Goal: Book appointment/travel/reservation

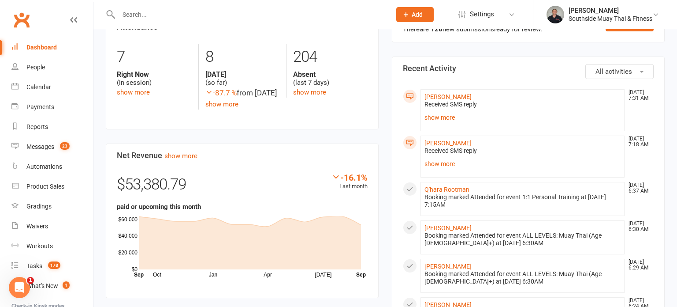
scroll to position [475, 0]
click at [429, 165] on link "show more" at bounding box center [523, 163] width 196 height 12
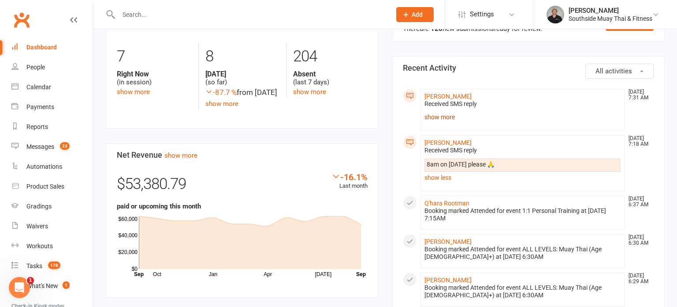
click at [435, 114] on link "show more" at bounding box center [523, 117] width 196 height 12
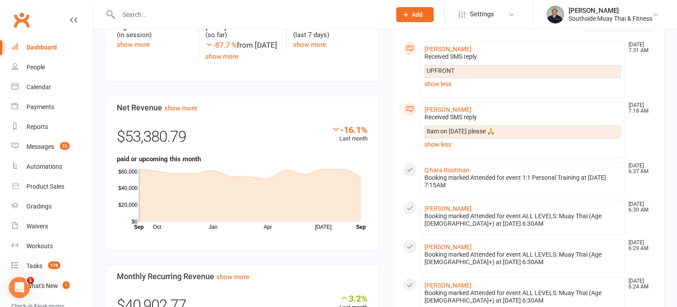
scroll to position [525, 0]
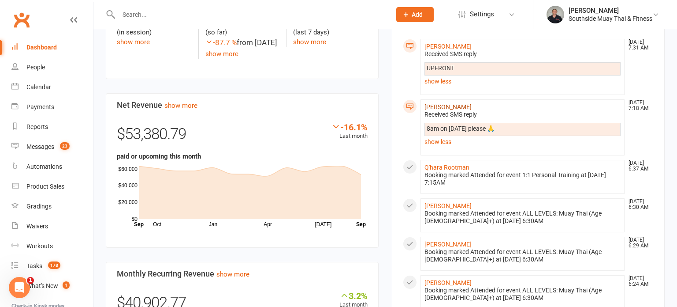
click at [440, 103] on link "[PERSON_NAME]" at bounding box center [448, 106] width 47 height 7
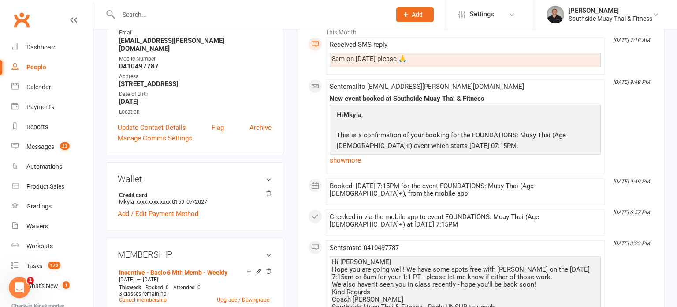
scroll to position [48, 0]
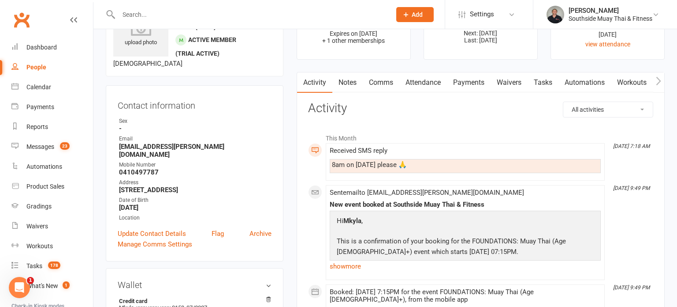
click at [432, 84] on link "Attendance" at bounding box center [424, 82] width 48 height 20
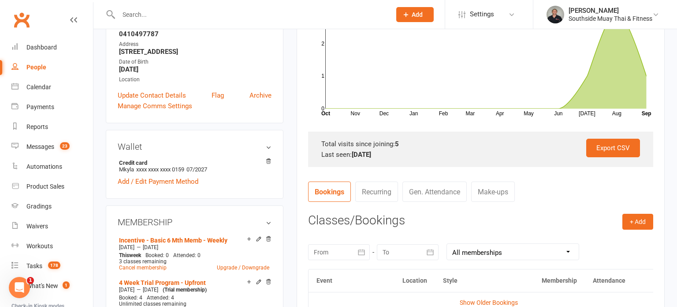
scroll to position [289, 0]
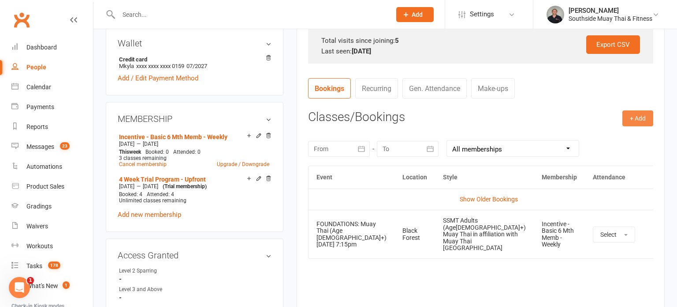
click at [629, 114] on button "+ Add" at bounding box center [638, 118] width 31 height 16
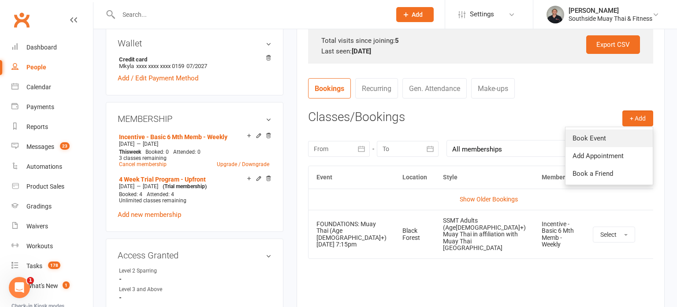
click at [587, 140] on link "Book Event" at bounding box center [609, 138] width 87 height 18
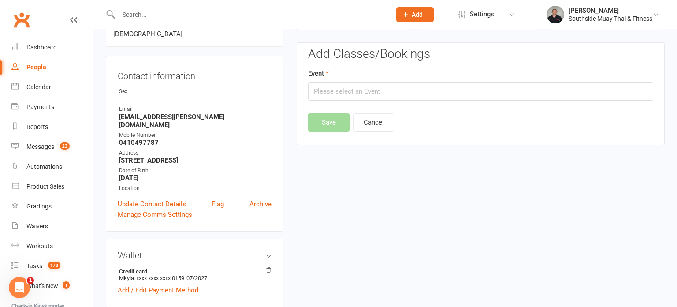
scroll to position [75, 0]
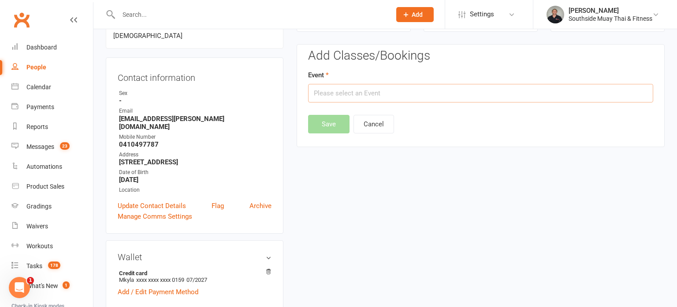
click at [406, 86] on input "text" at bounding box center [480, 93] width 345 height 19
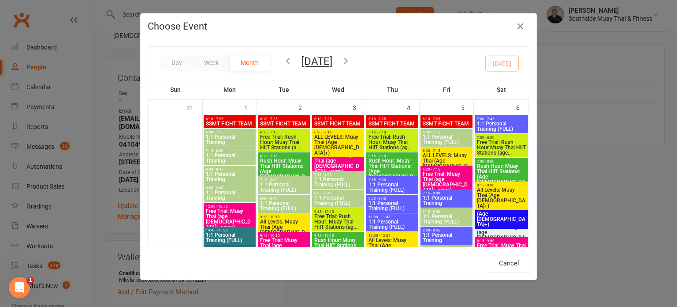
scroll to position [1217, 0]
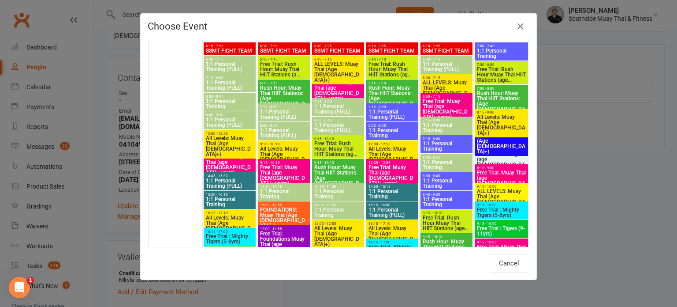
click at [437, 161] on span "1:1 Personal Training" at bounding box center [447, 164] width 49 height 11
type input "1:1 Personal Training - [DATE] 8:00:00 AM"
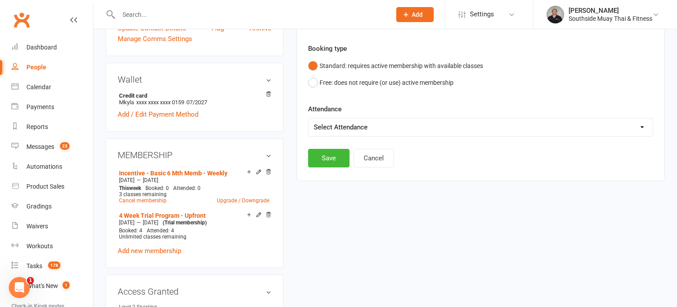
scroll to position [344, 0]
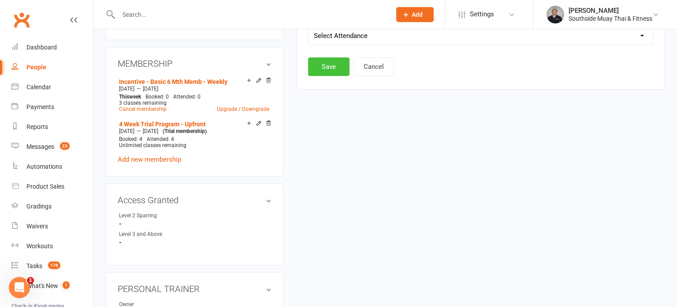
click at [328, 65] on button "Save" at bounding box center [328, 66] width 41 height 19
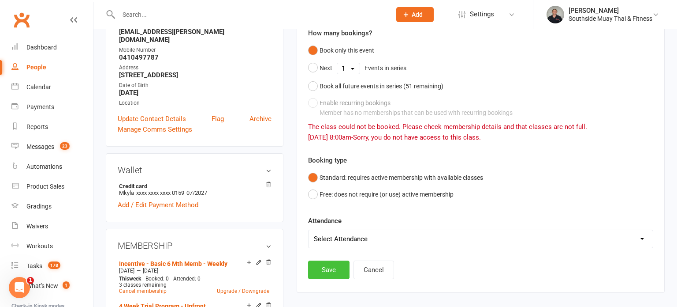
scroll to position [148, 0]
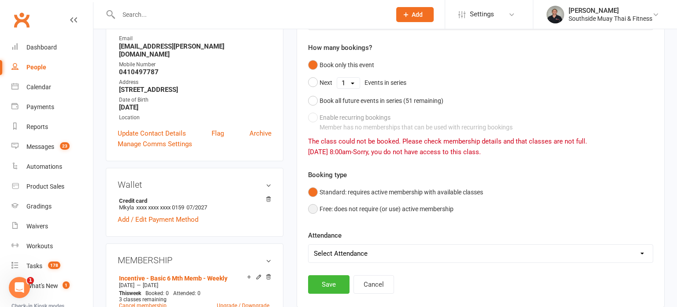
click at [321, 210] on button "Free: does not require (or use) active membership" at bounding box center [381, 208] width 146 height 17
click at [327, 279] on button "Save" at bounding box center [328, 284] width 41 height 19
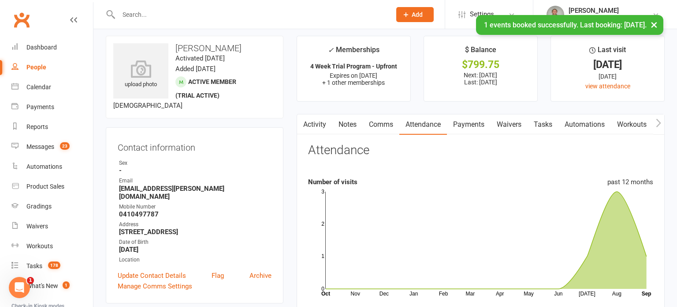
scroll to position [0, 0]
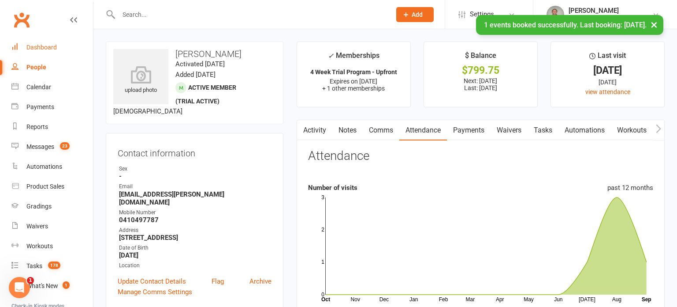
click at [34, 50] on div "Dashboard" at bounding box center [41, 47] width 30 height 7
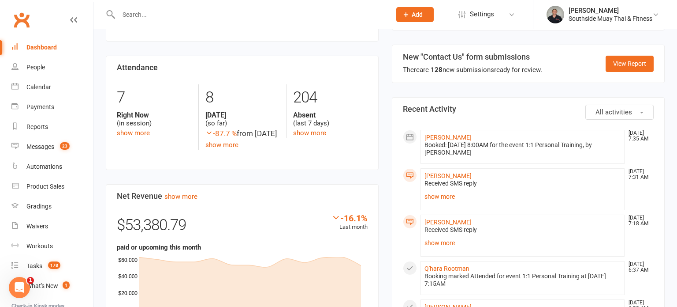
scroll to position [434, 0]
click at [435, 172] on link "[PERSON_NAME]" at bounding box center [448, 175] width 47 height 7
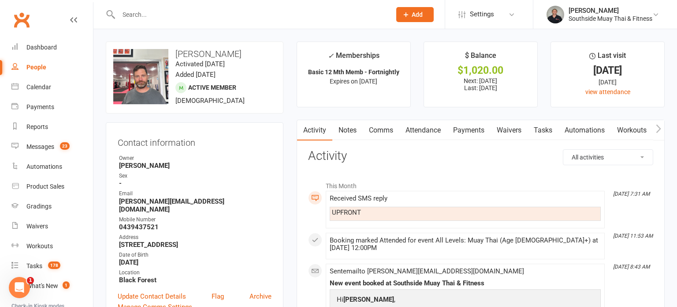
click at [478, 128] on link "Payments" at bounding box center [469, 130] width 44 height 20
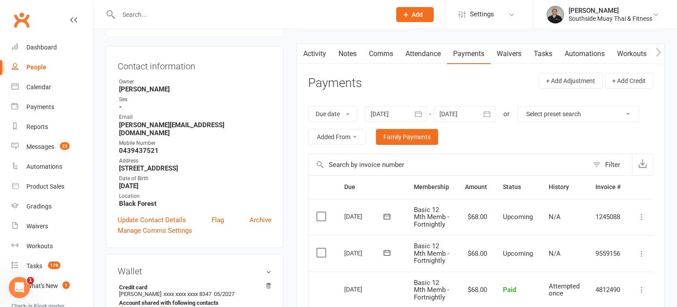
scroll to position [85, 0]
